Goal: Information Seeking & Learning: Learn about a topic

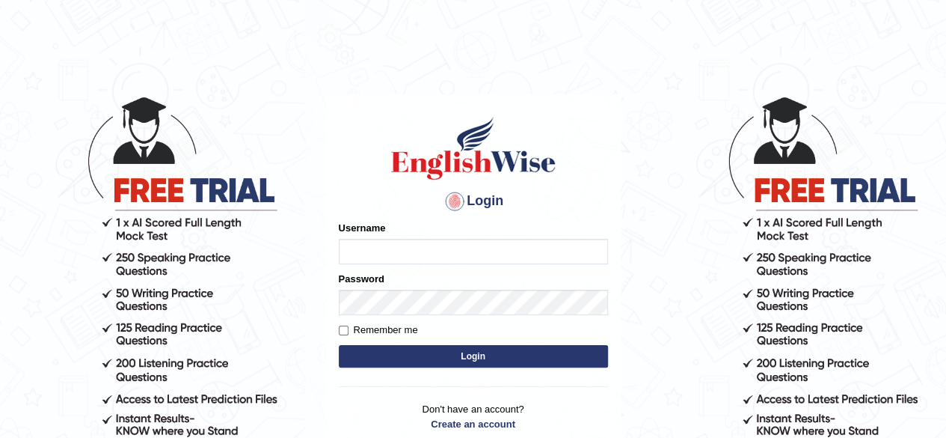
type input "benetta_parramatta"
click at [447, 346] on button "Login" at bounding box center [473, 356] width 269 height 22
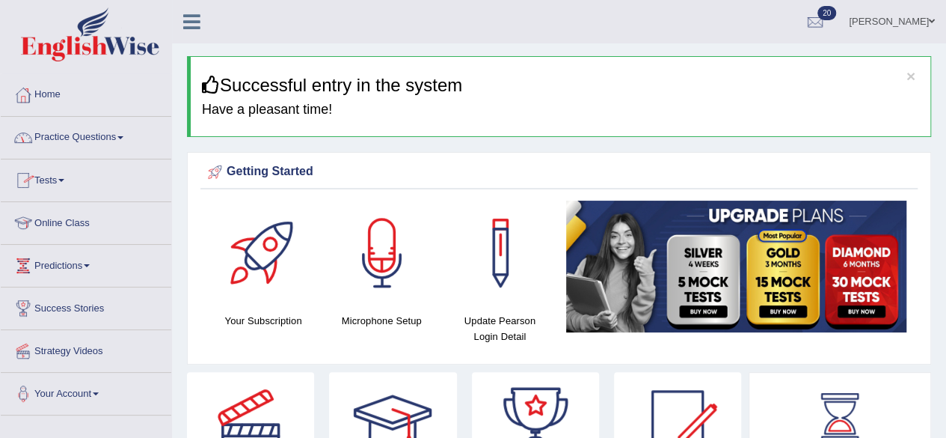
click at [97, 138] on link "Practice Questions" at bounding box center [86, 135] width 171 height 37
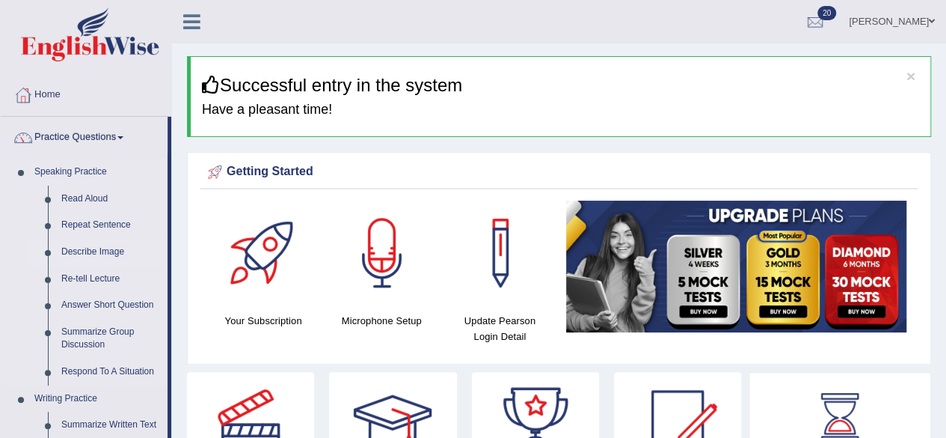
click at [90, 248] on link "Describe Image" at bounding box center [111, 252] width 113 height 27
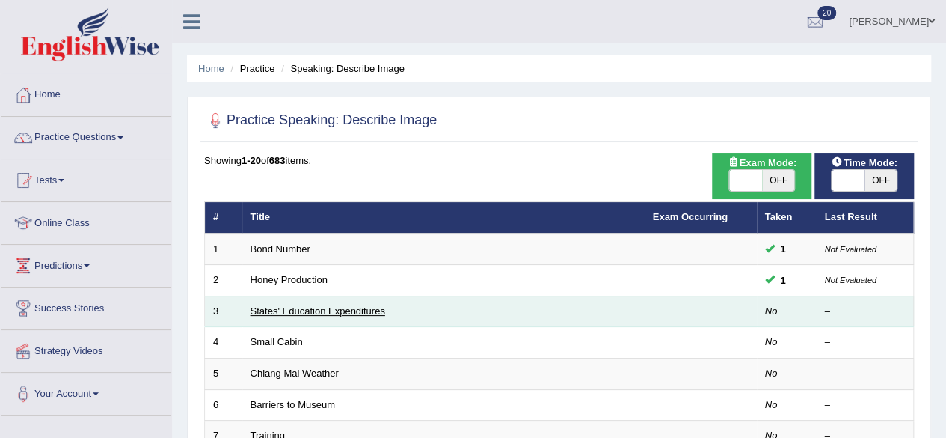
click at [292, 310] on link "States' Education Expenditures" at bounding box center [318, 310] width 135 height 11
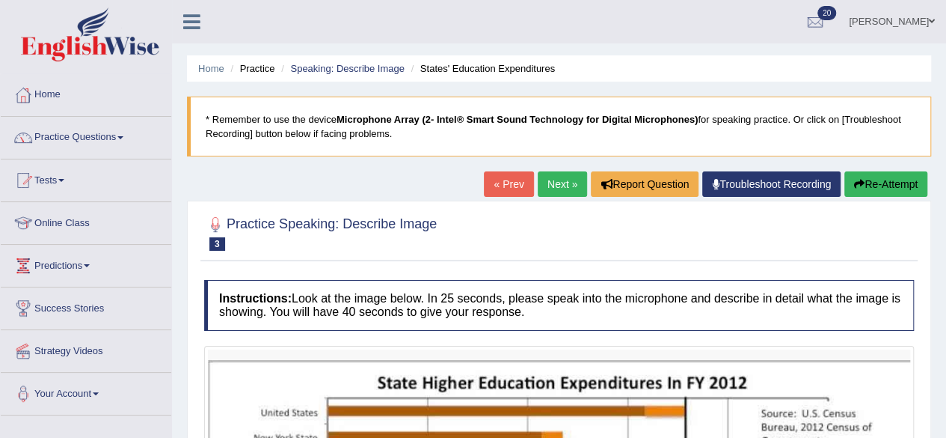
drag, startPoint x: 927, startPoint y: 283, endPoint x: 838, endPoint y: 346, distance: 109.6
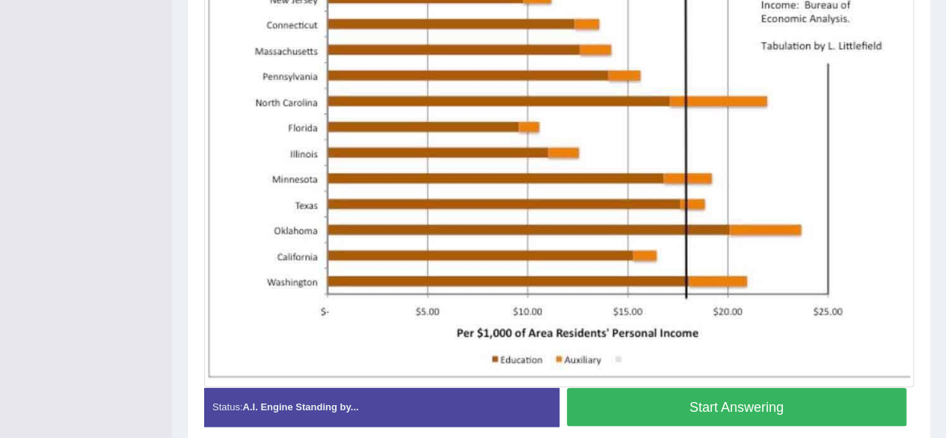
scroll to position [465, 0]
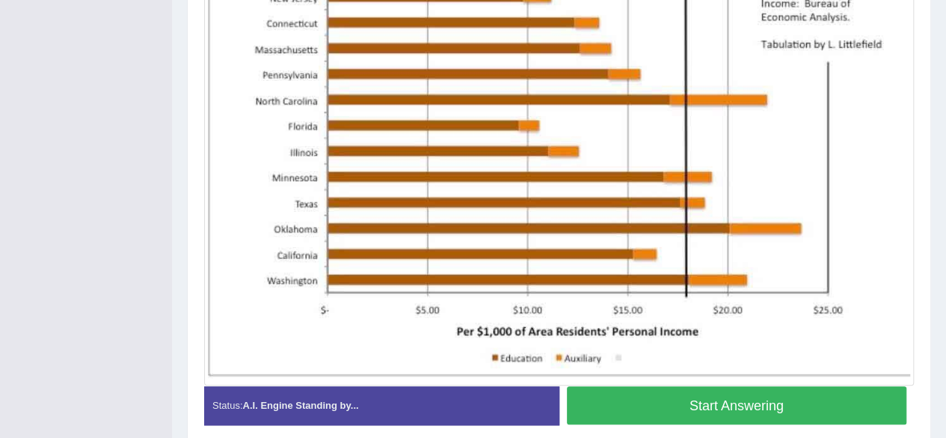
click at [882, 386] on button "Start Answering" at bounding box center [737, 405] width 340 height 38
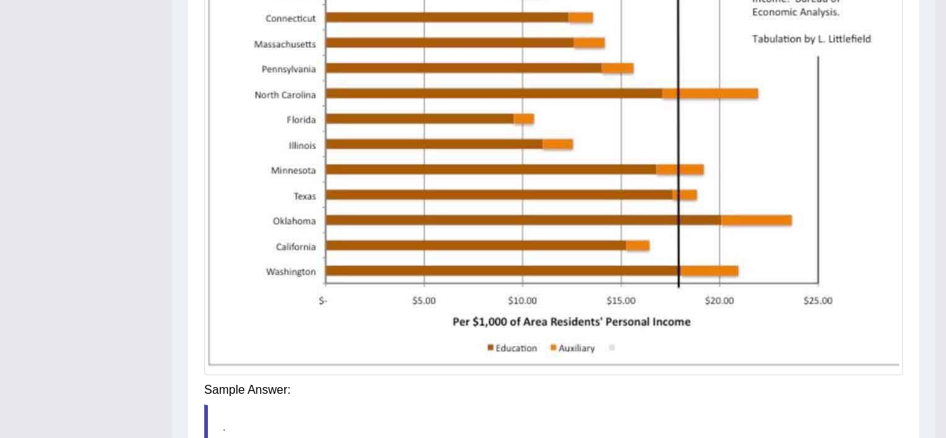
scroll to position [364, 0]
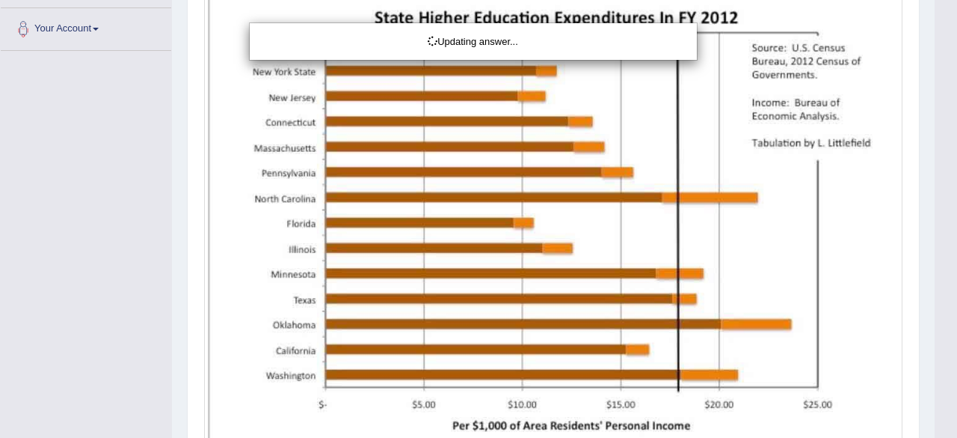
drag, startPoint x: 951, startPoint y: 357, endPoint x: 924, endPoint y: 291, distance: 71.1
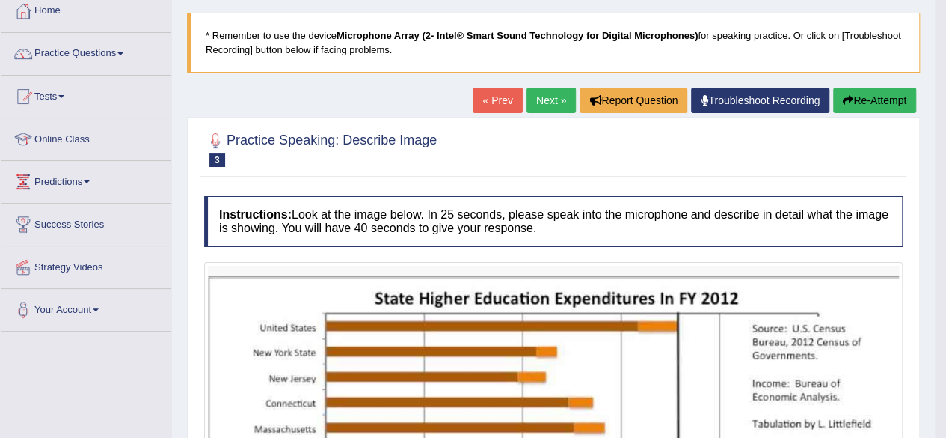
scroll to position [72, 0]
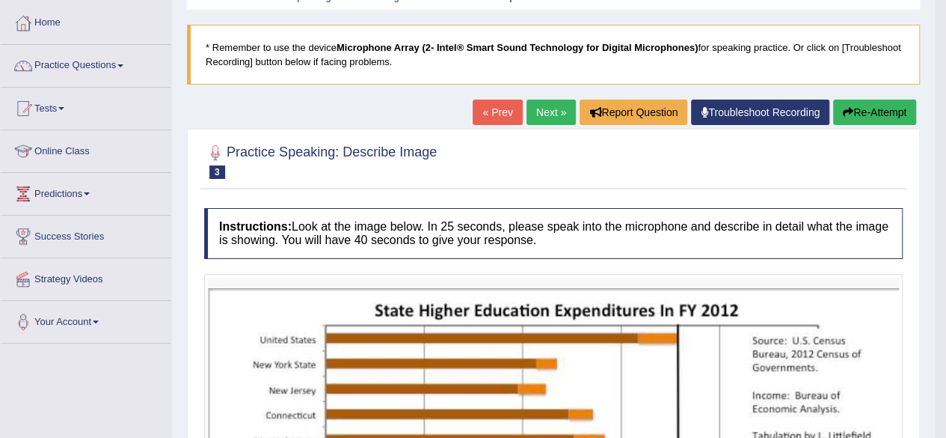
click at [530, 114] on link "Next »" at bounding box center [551, 111] width 49 height 25
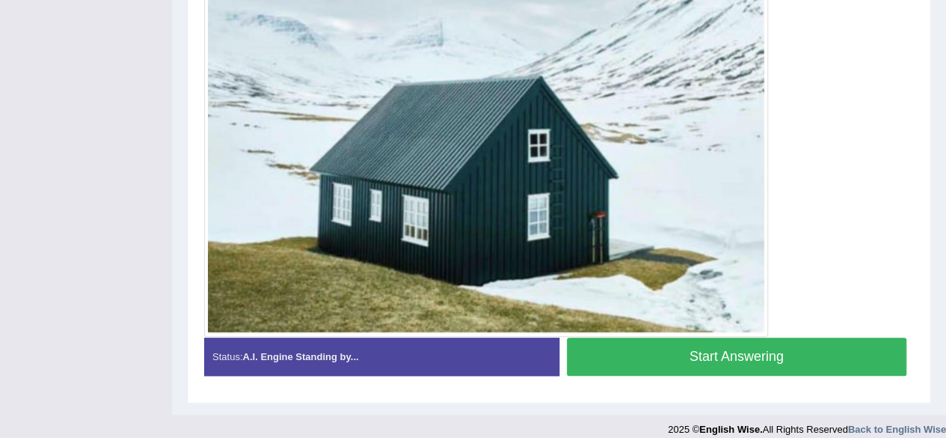
scroll to position [486, 0]
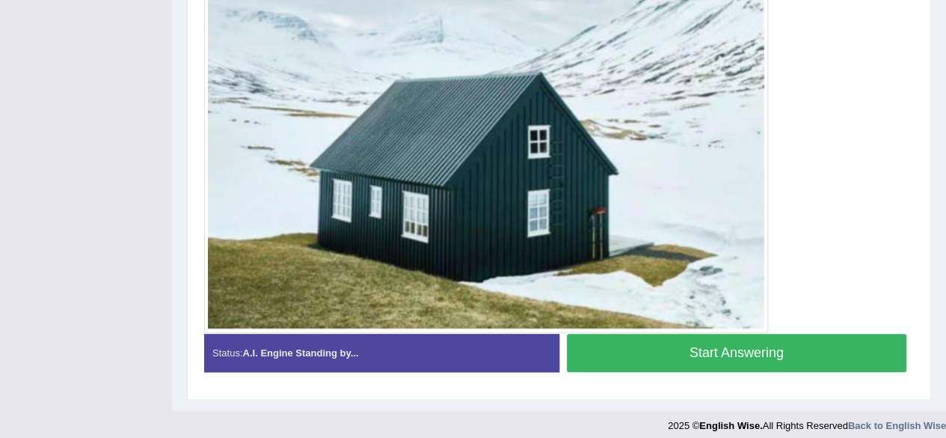
click at [827, 351] on button "Start Answering" at bounding box center [737, 353] width 340 height 38
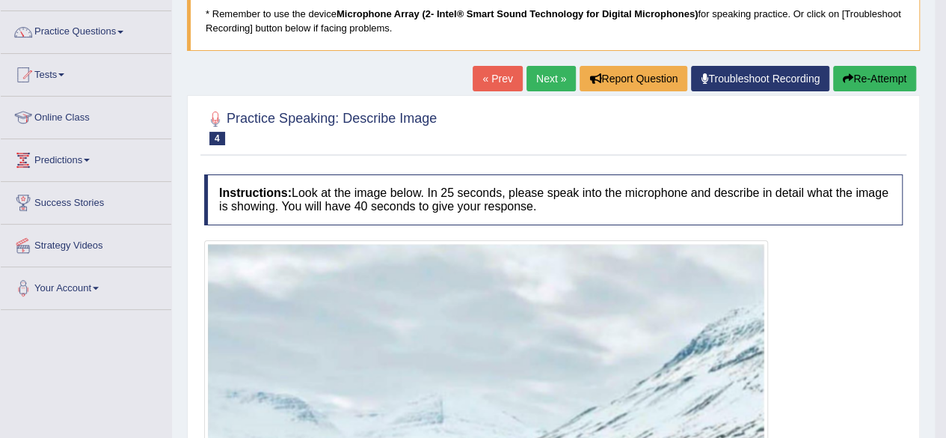
scroll to position [104, 0]
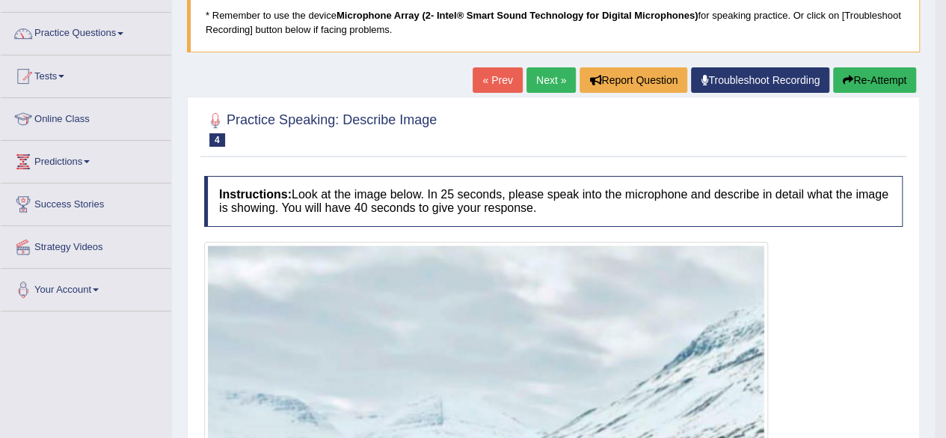
click at [555, 85] on link "Next »" at bounding box center [551, 79] width 49 height 25
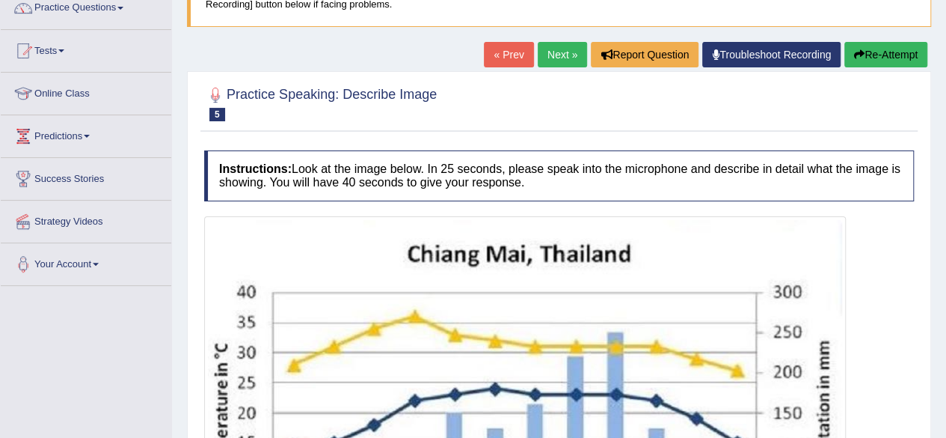
scroll to position [128, 0]
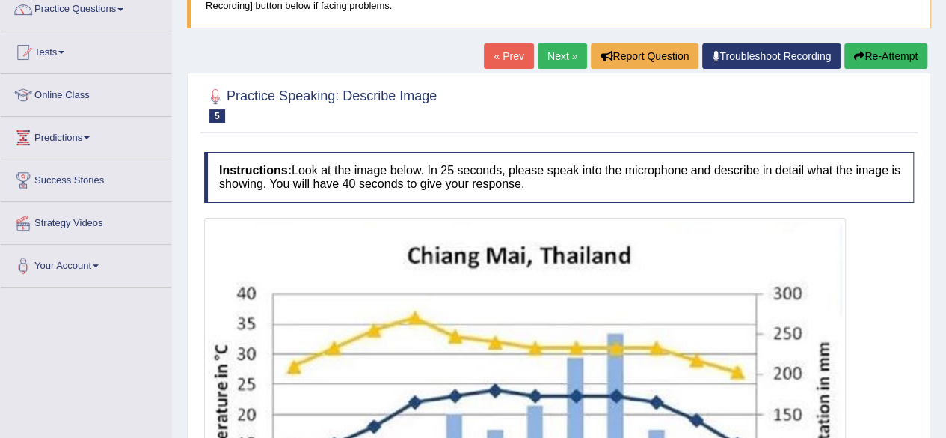
click at [555, 45] on link "Next »" at bounding box center [562, 55] width 49 height 25
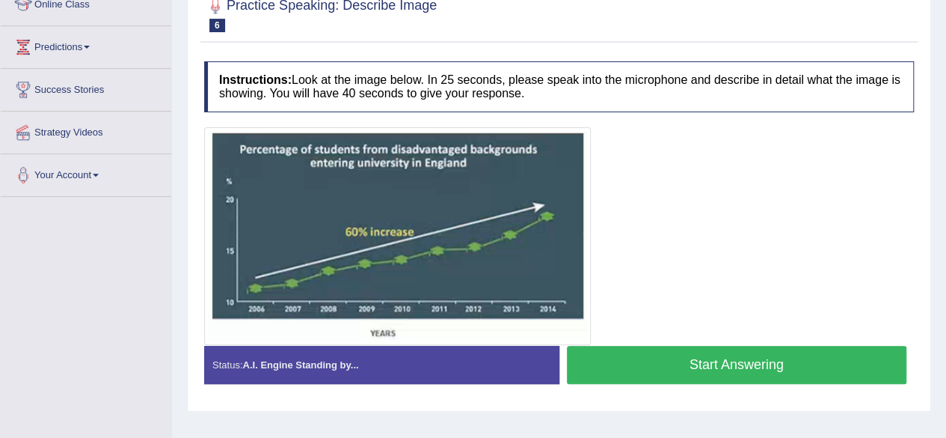
scroll to position [216, 0]
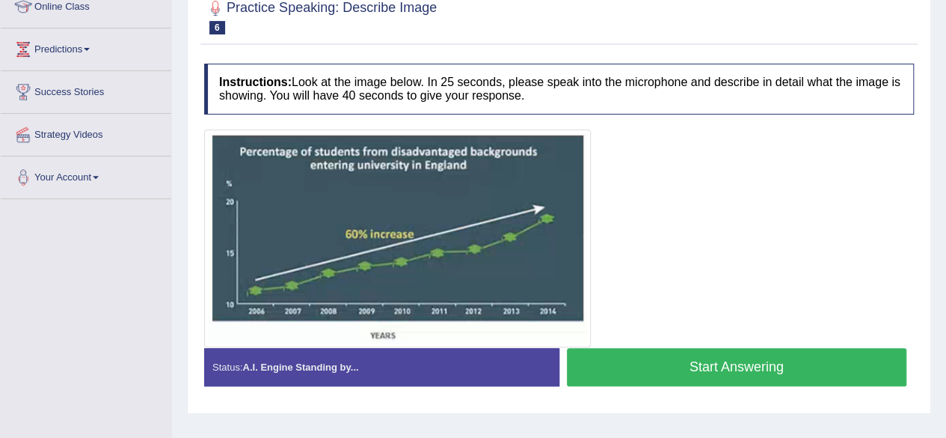
click at [782, 369] on button "Start Answering" at bounding box center [737, 367] width 340 height 38
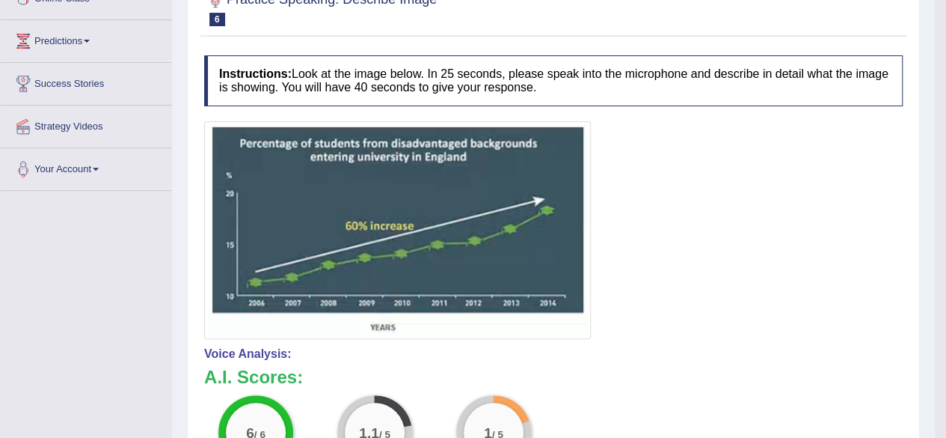
scroll to position [0, 0]
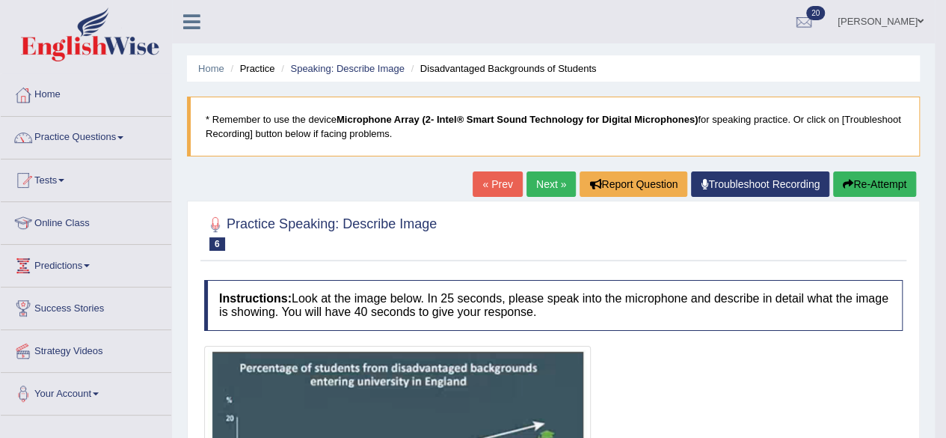
click at [549, 175] on link "Next »" at bounding box center [551, 183] width 49 height 25
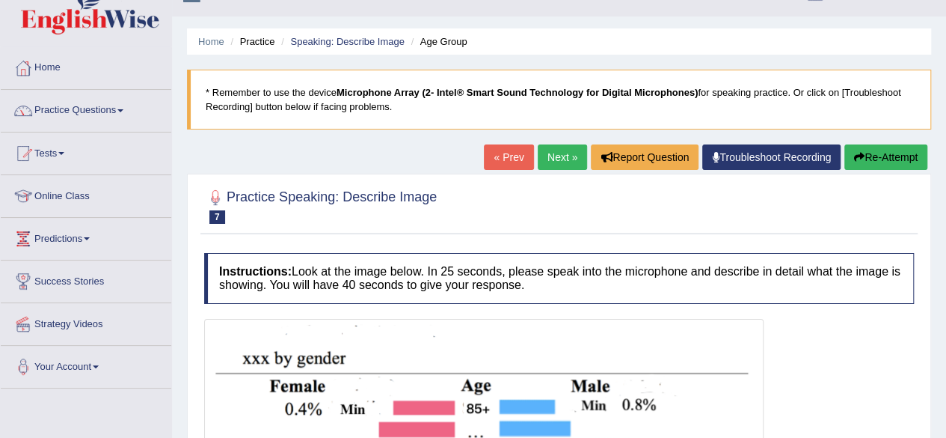
scroll to position [25, 0]
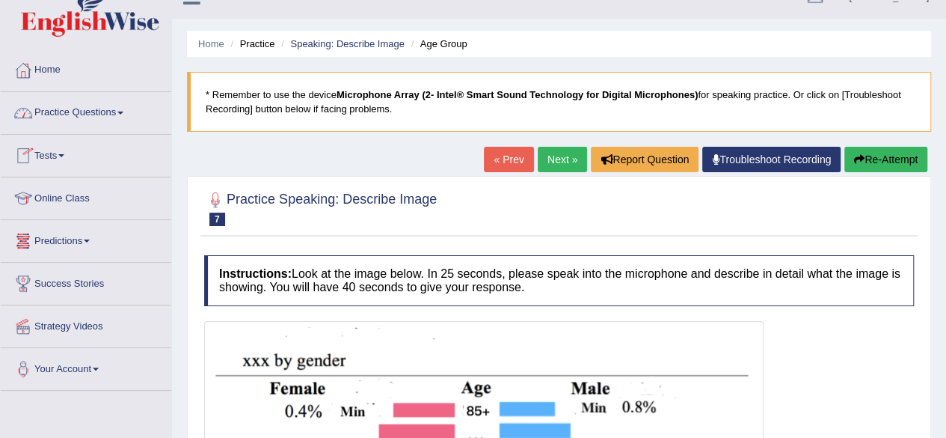
click at [72, 110] on link "Practice Questions" at bounding box center [86, 110] width 171 height 37
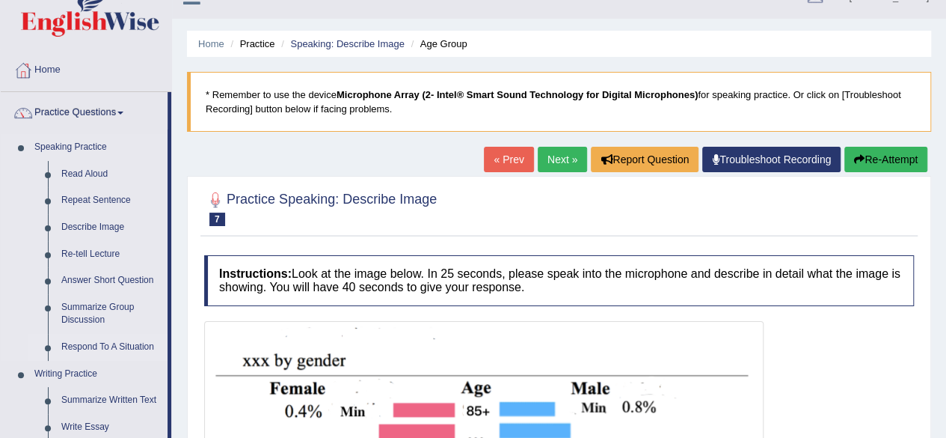
click at [103, 346] on link "Respond To A Situation" at bounding box center [111, 347] width 113 height 27
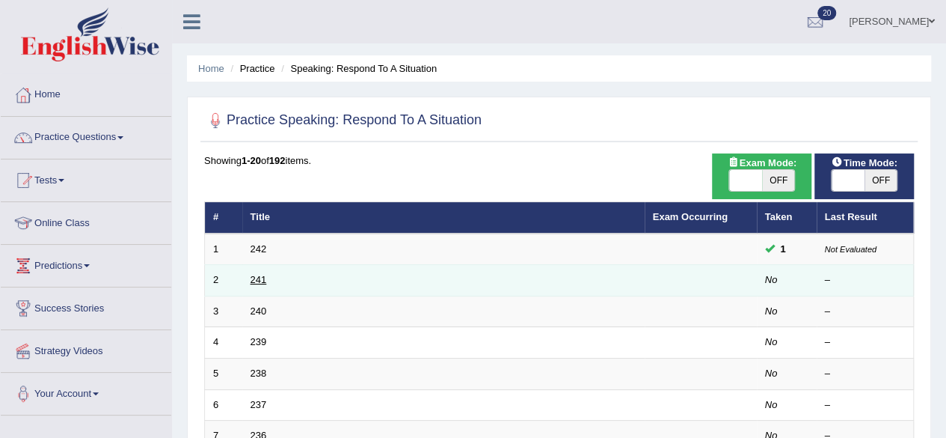
click at [257, 274] on link "241" at bounding box center [259, 279] width 16 height 11
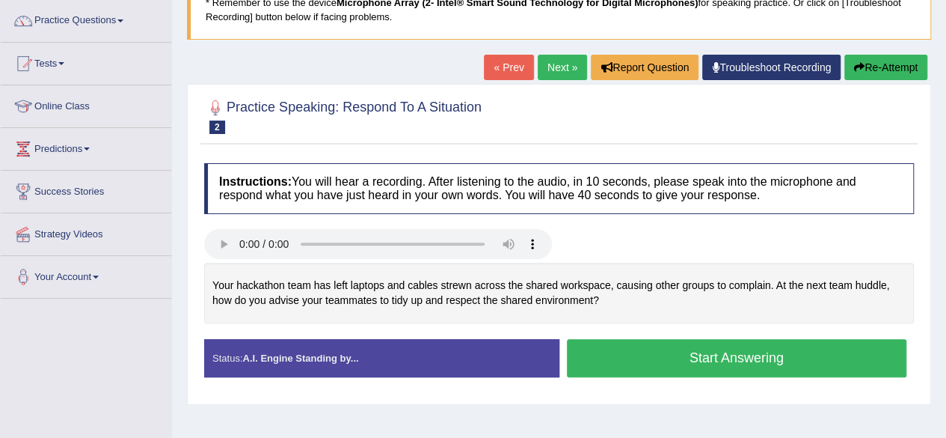
scroll to position [147, 0]
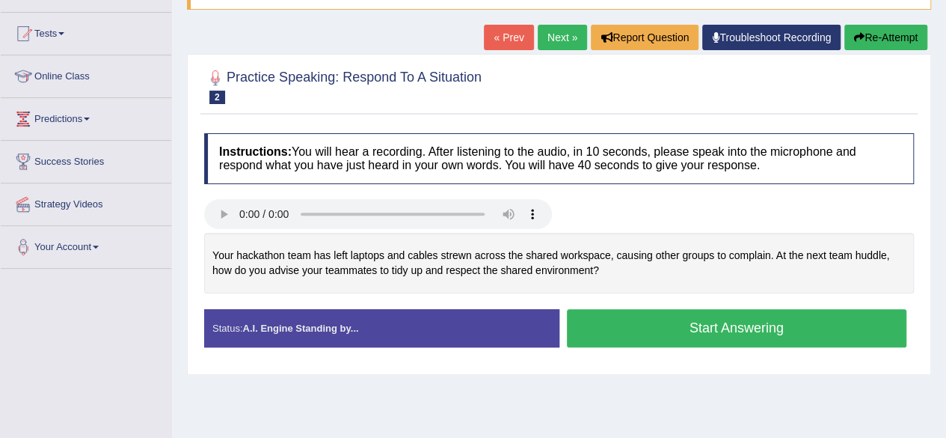
click at [640, 316] on button "Start Answering" at bounding box center [737, 328] width 340 height 38
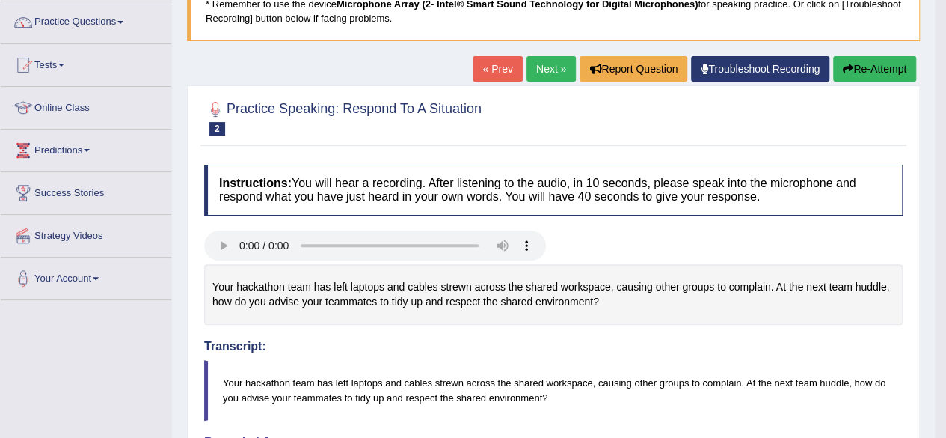
scroll to position [114, 0]
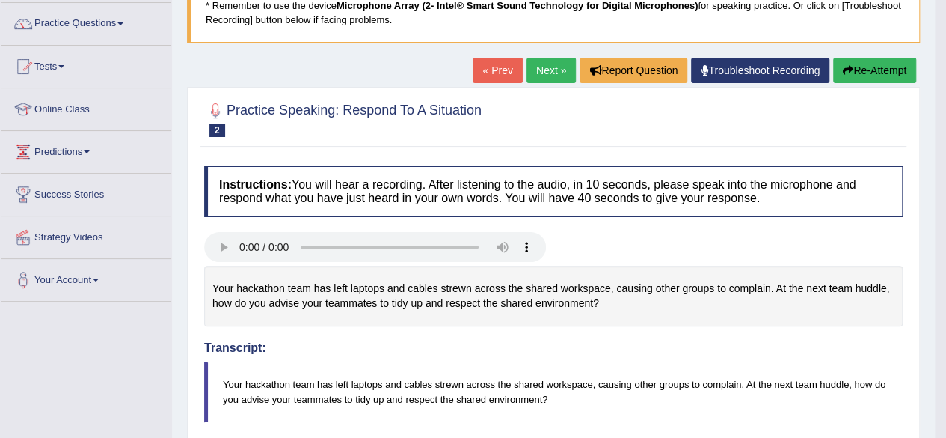
click at [556, 68] on link "Next »" at bounding box center [551, 70] width 49 height 25
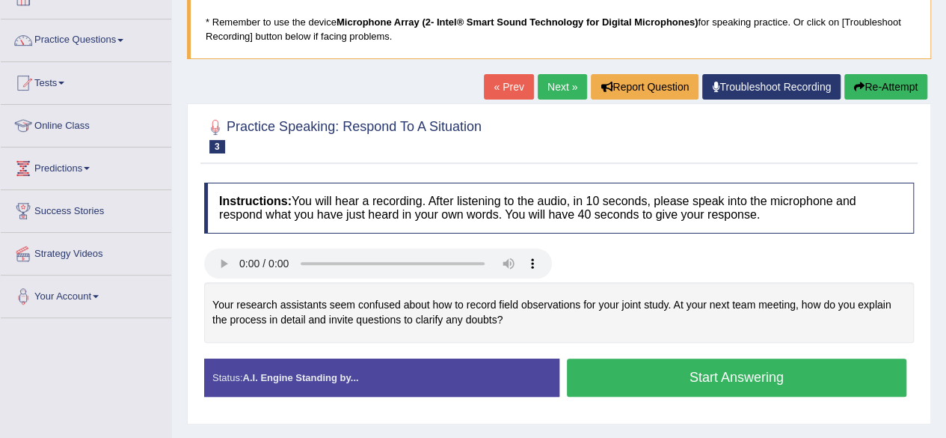
scroll to position [99, 0]
